Goal: Transaction & Acquisition: Purchase product/service

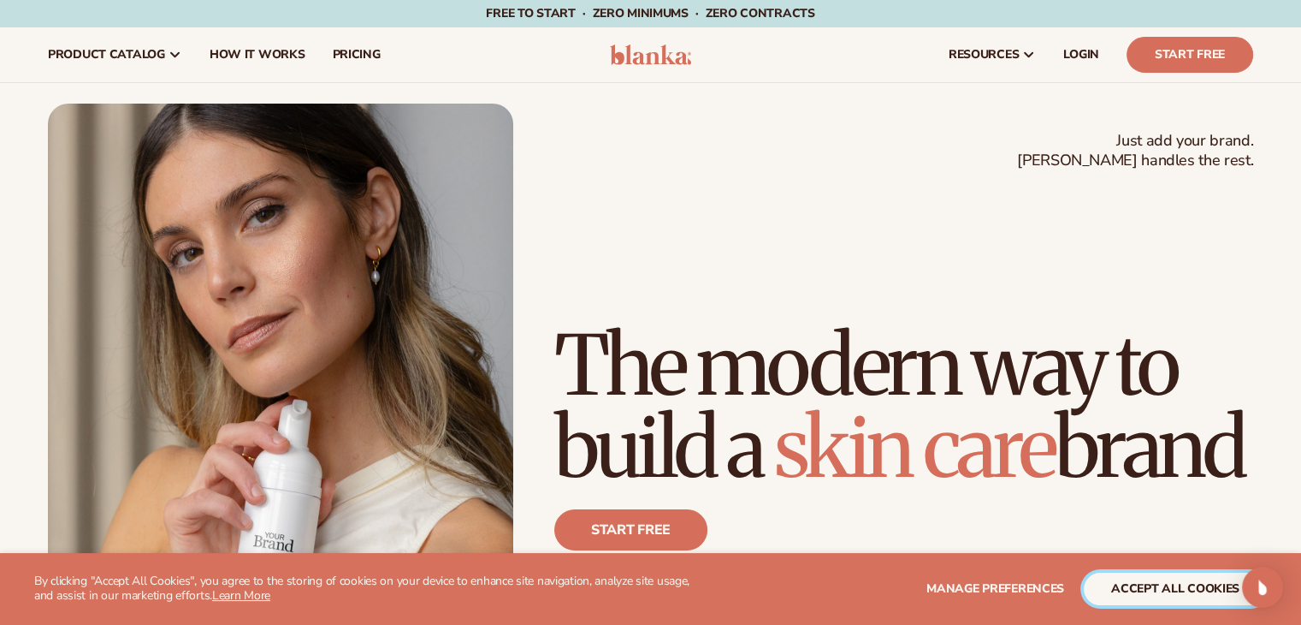
click at [1239, 592] on button "accept all cookies" at bounding box center [1175, 588] width 183 height 33
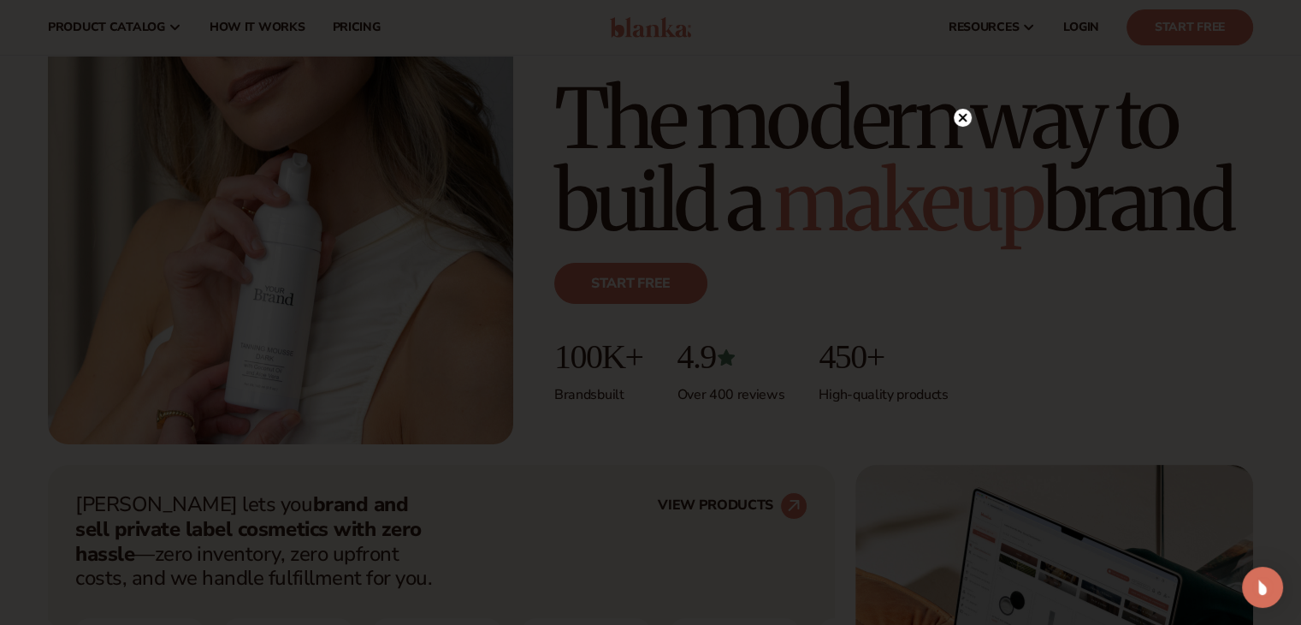
scroll to position [246, 0]
click at [966, 117] on circle at bounding box center [963, 118] width 18 height 18
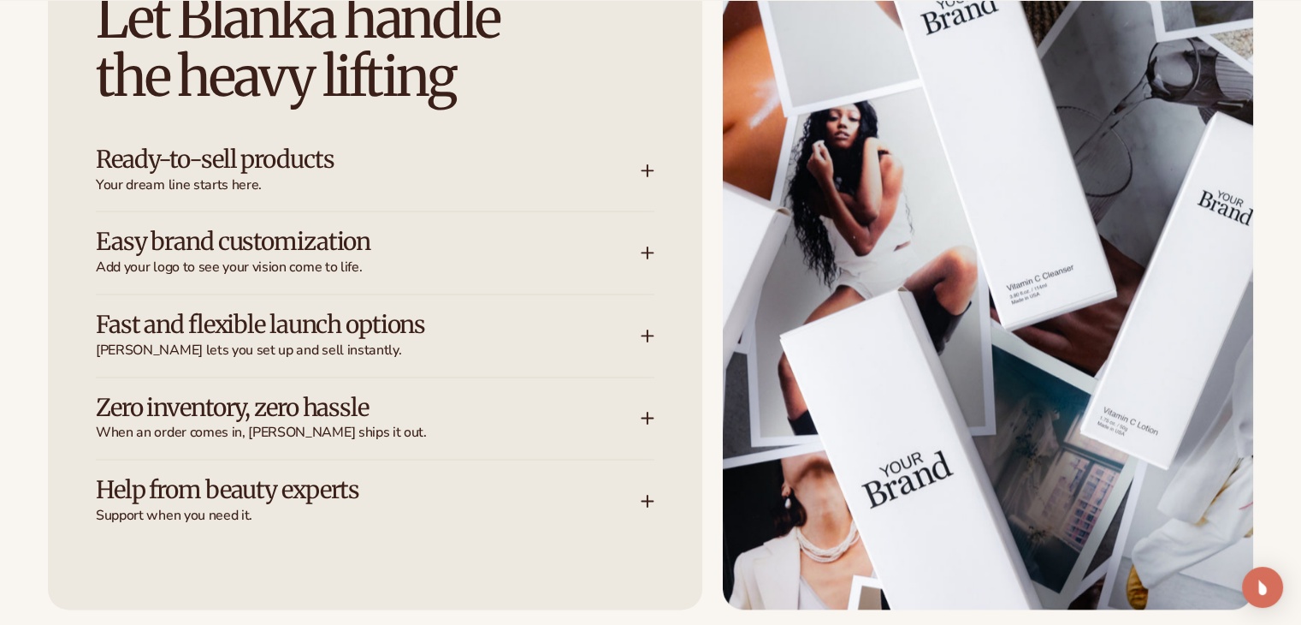
scroll to position [2244, 0]
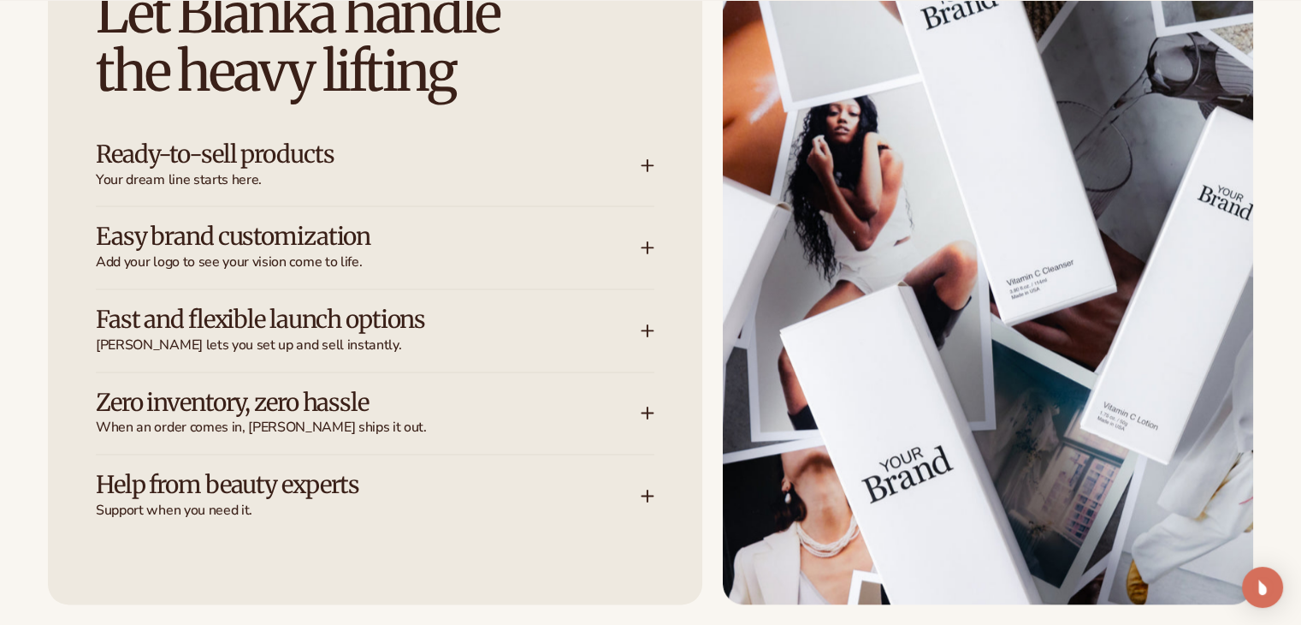
click at [631, 240] on div "Easy brand customization Add your logo to see your vision come to life." at bounding box center [368, 247] width 545 height 48
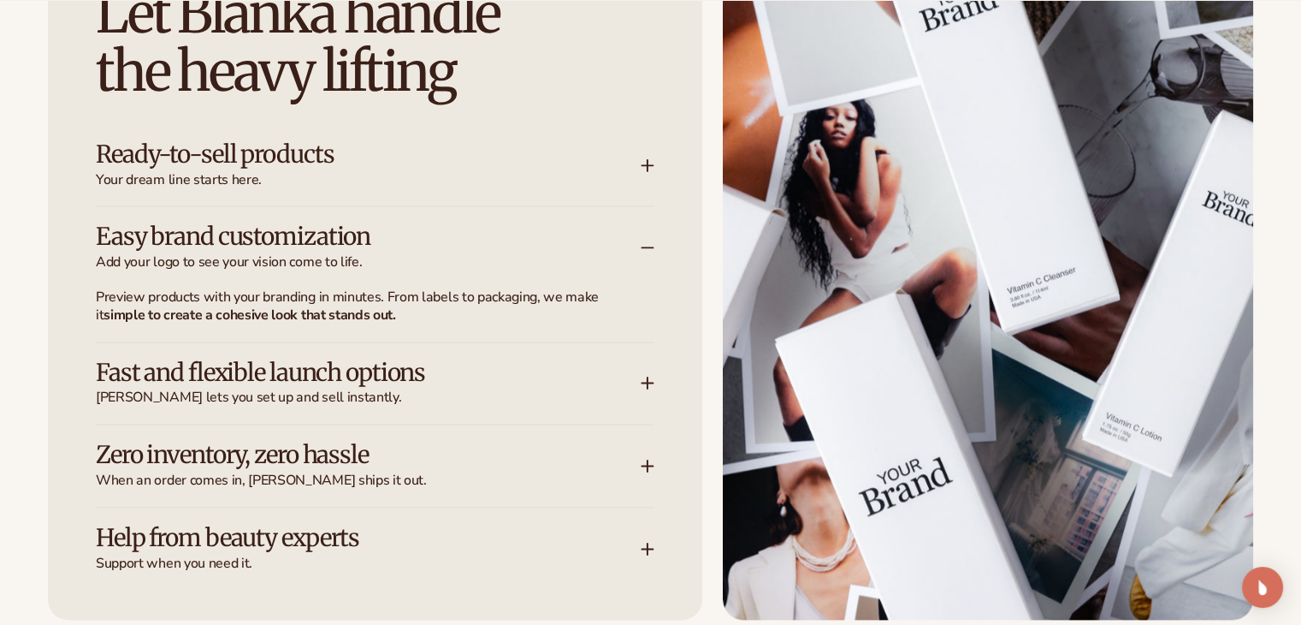
click at [353, 180] on span "Your dream line starts here." at bounding box center [368, 180] width 545 height 18
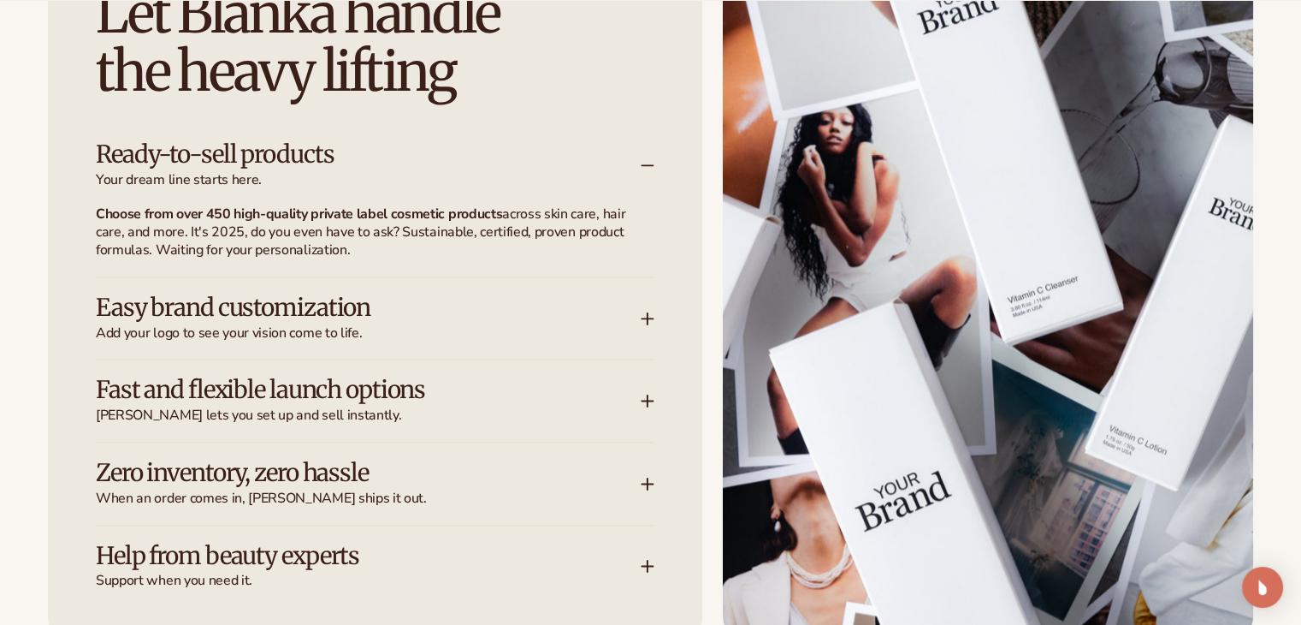
click at [341, 321] on h3 "Easy brand customization" at bounding box center [343, 307] width 494 height 27
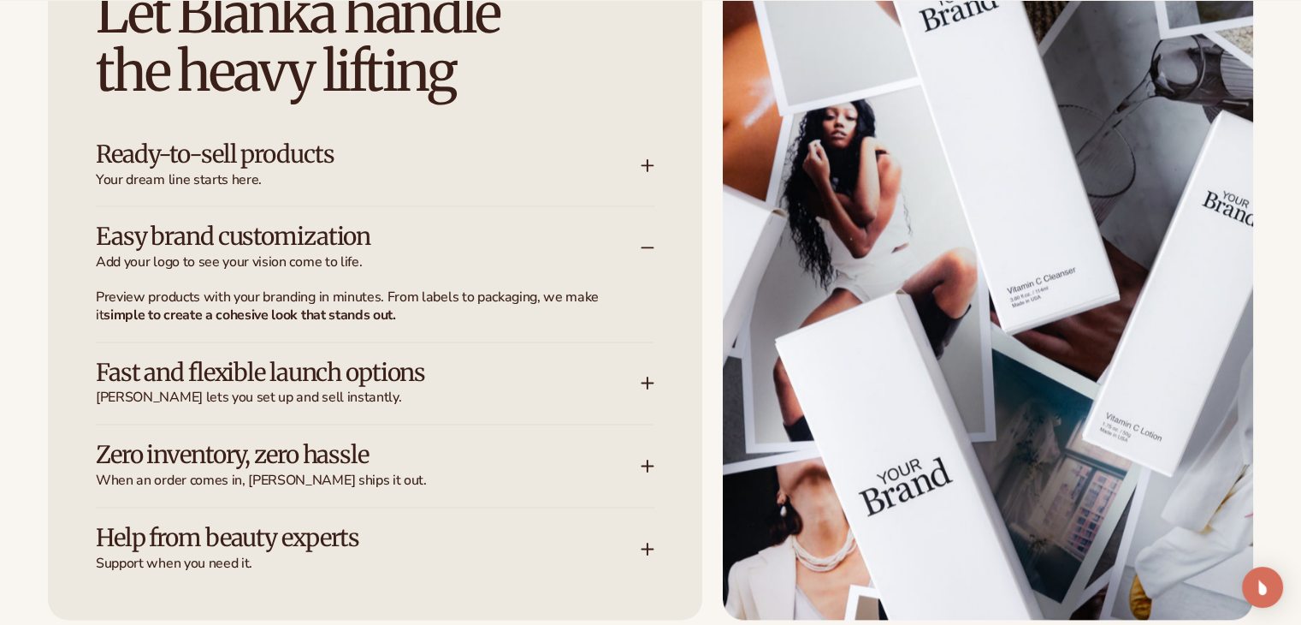
click at [472, 372] on h3 "Fast and flexible launch options" at bounding box center [343, 372] width 494 height 27
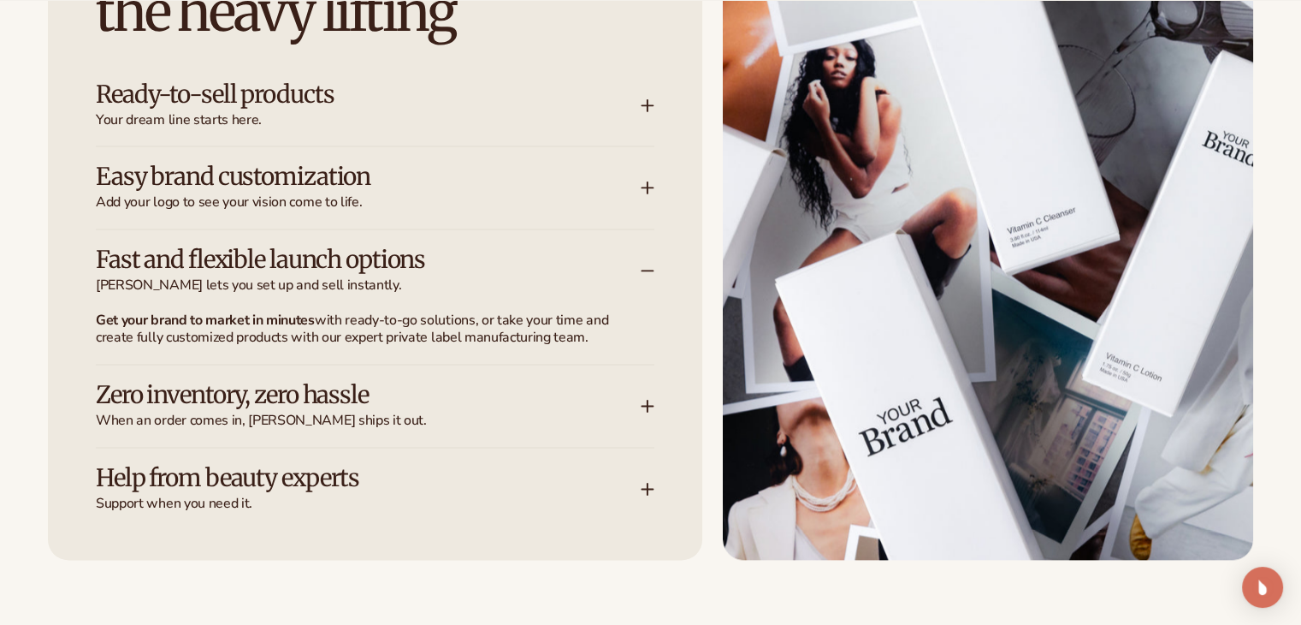
scroll to position [2303, 0]
click at [428, 471] on h3 "Help from beauty experts" at bounding box center [343, 478] width 494 height 27
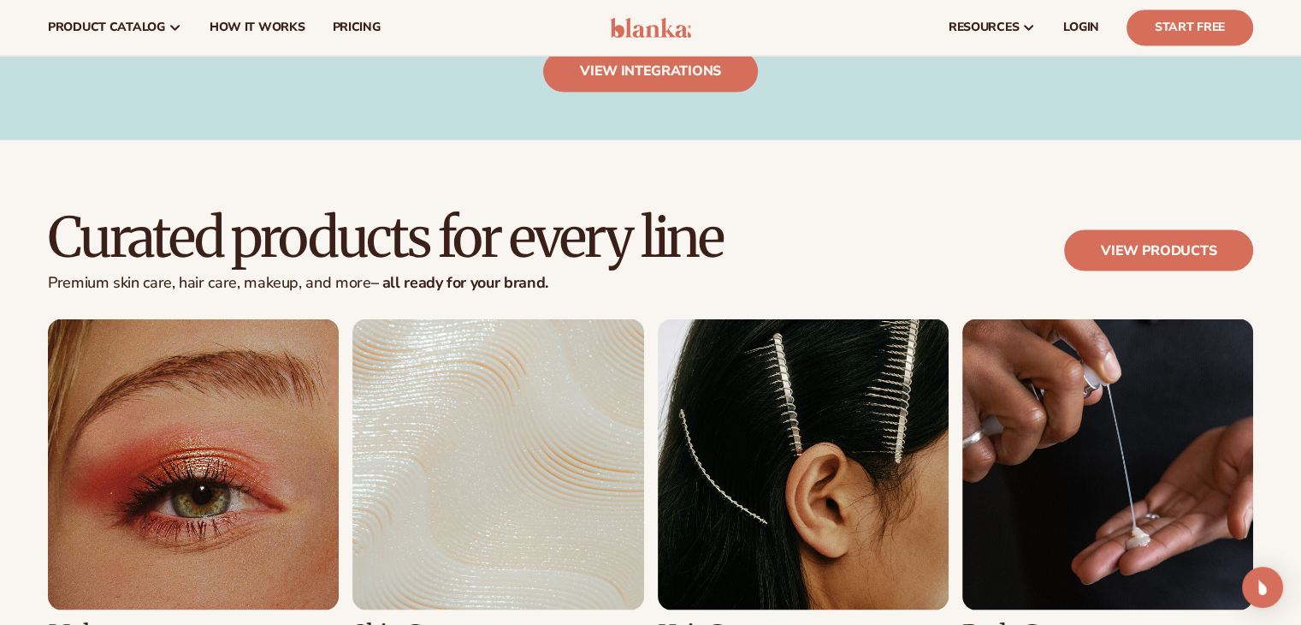
scroll to position [3063, 0]
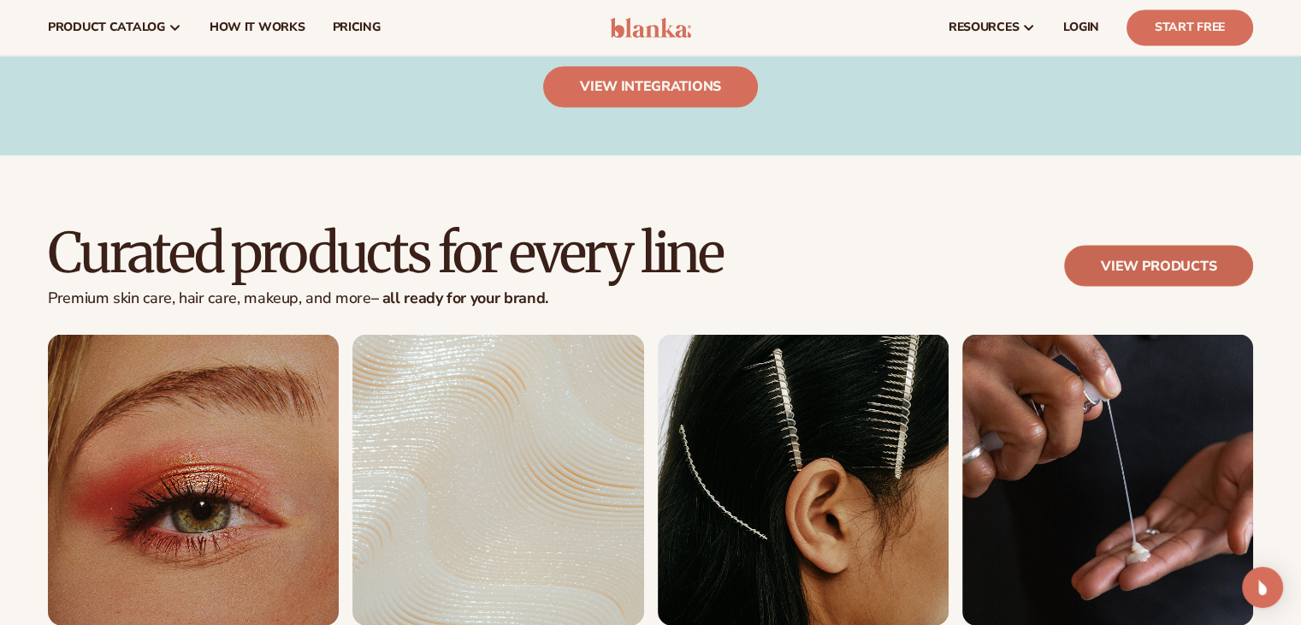
click at [1164, 266] on link "View products" at bounding box center [1158, 265] width 189 height 41
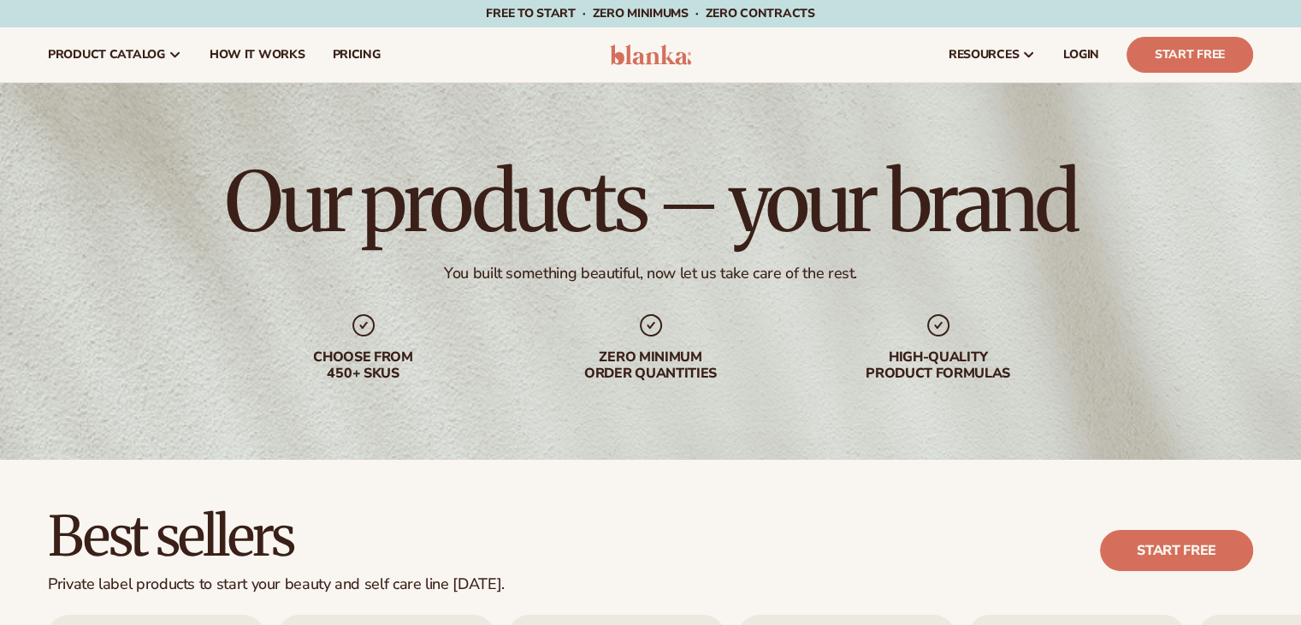
scroll to position [448, 0]
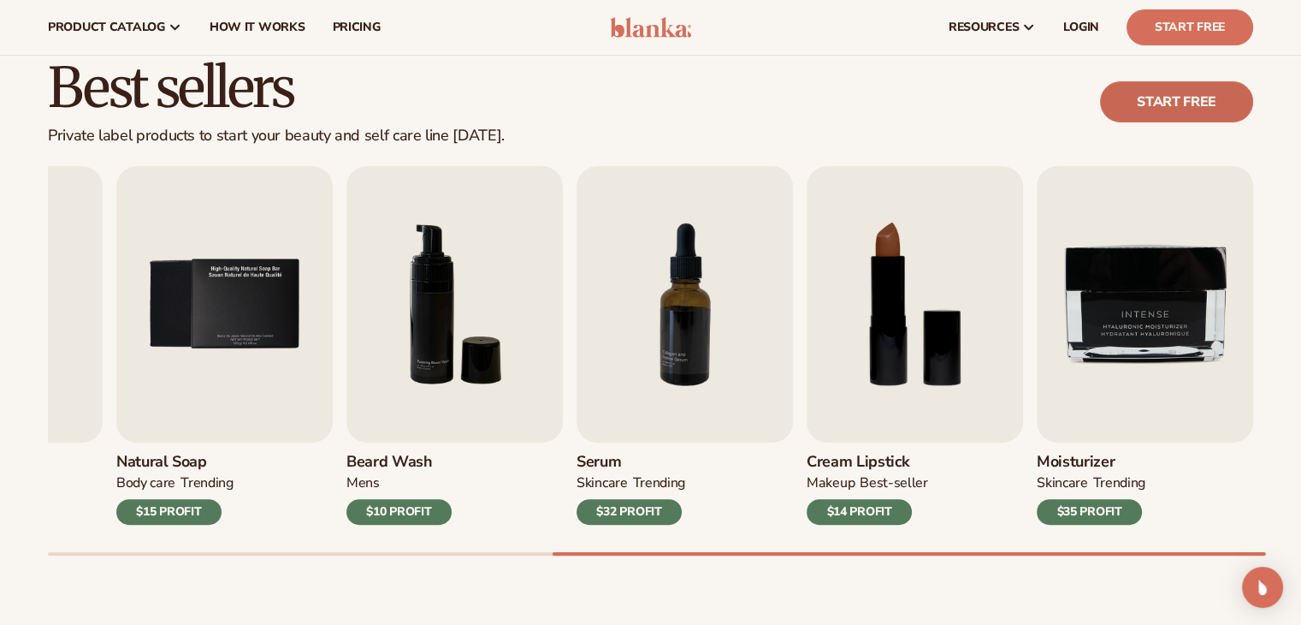
click at [1183, 110] on link "Start free" at bounding box center [1176, 101] width 153 height 41
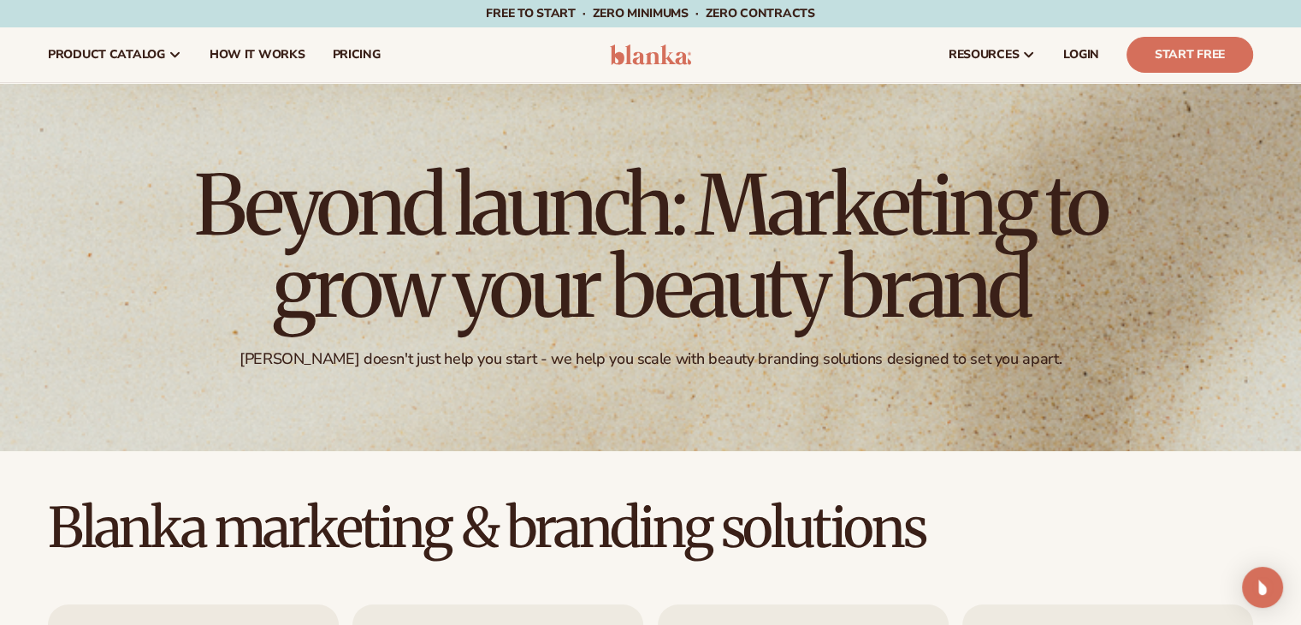
scroll to position [537, 0]
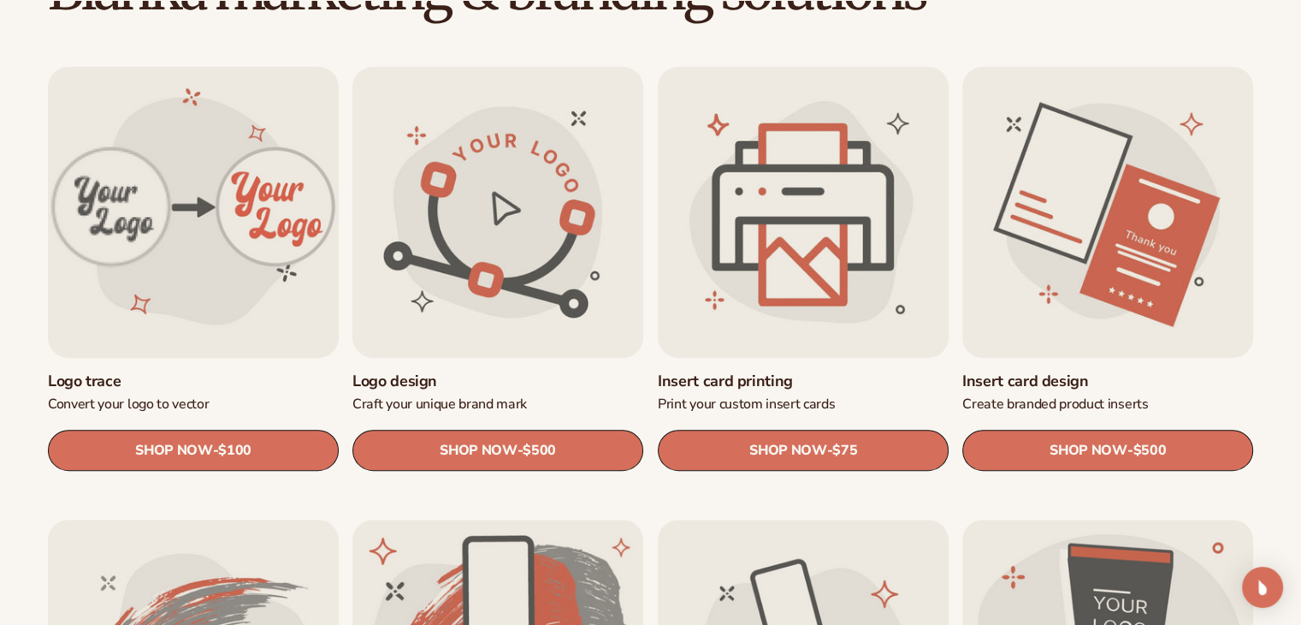
click at [233, 371] on link "Logo trace" at bounding box center [193, 381] width 291 height 20
